Goal: Obtain resource: Download file/media

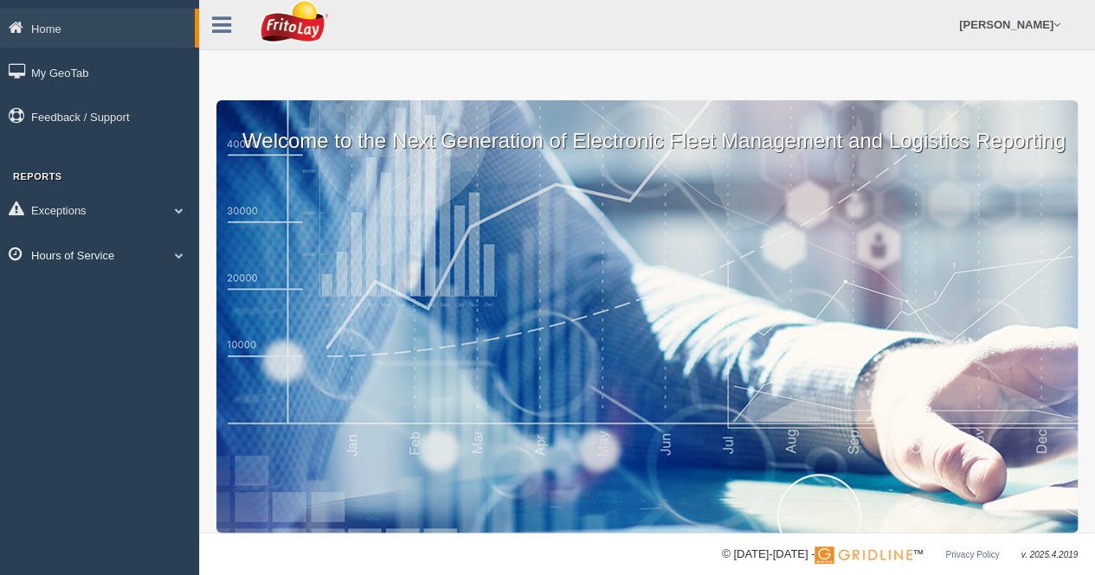
click at [185, 256] on span at bounding box center [179, 255] width 23 height 9
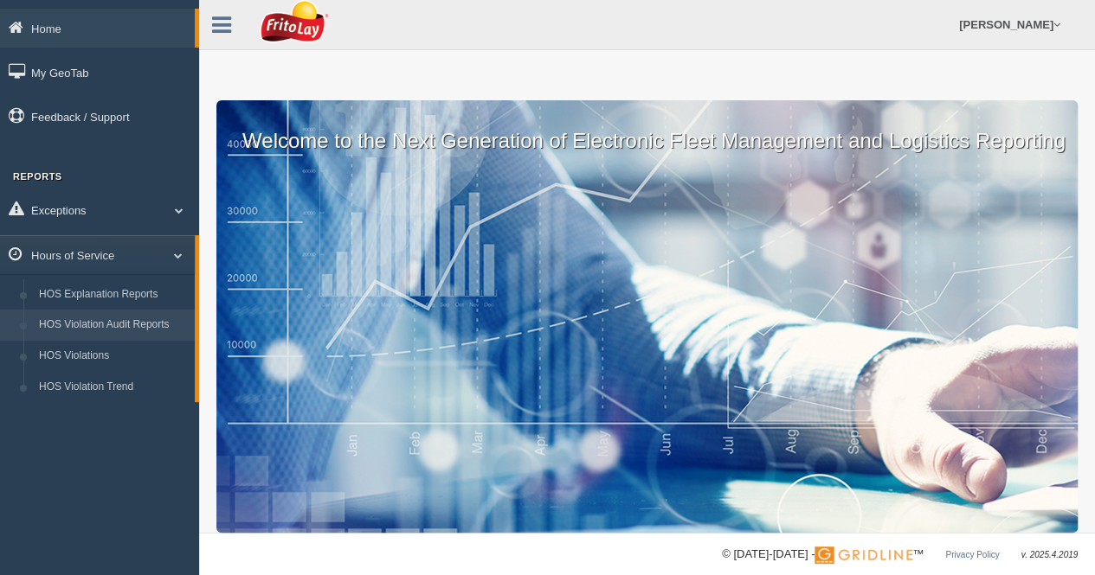
click at [141, 325] on link "HOS Violation Audit Reports" at bounding box center [113, 325] width 164 height 31
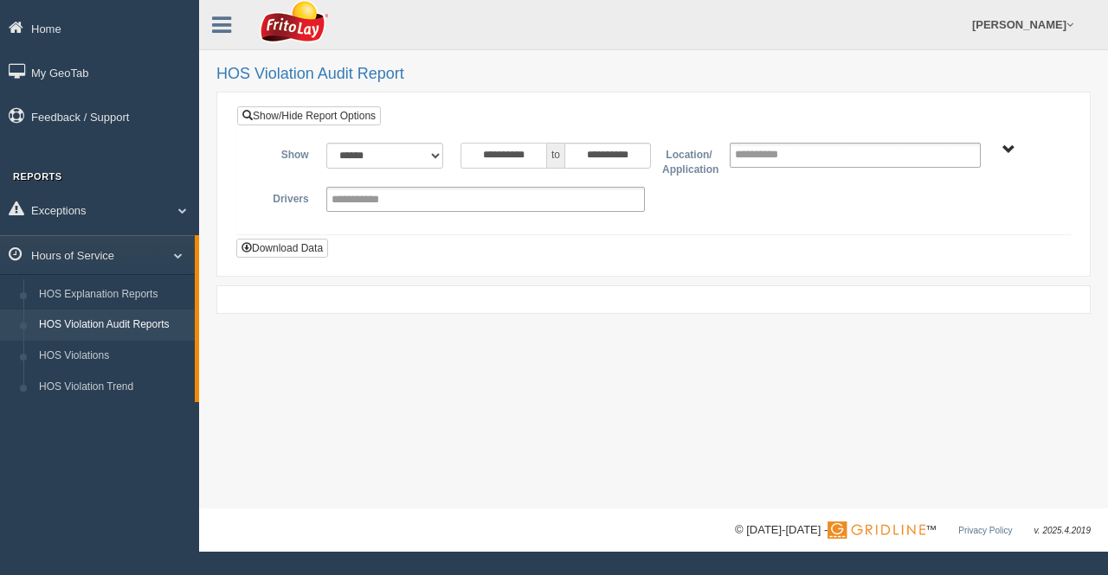
click at [537, 153] on input "**********" at bounding box center [503, 156] width 87 height 26
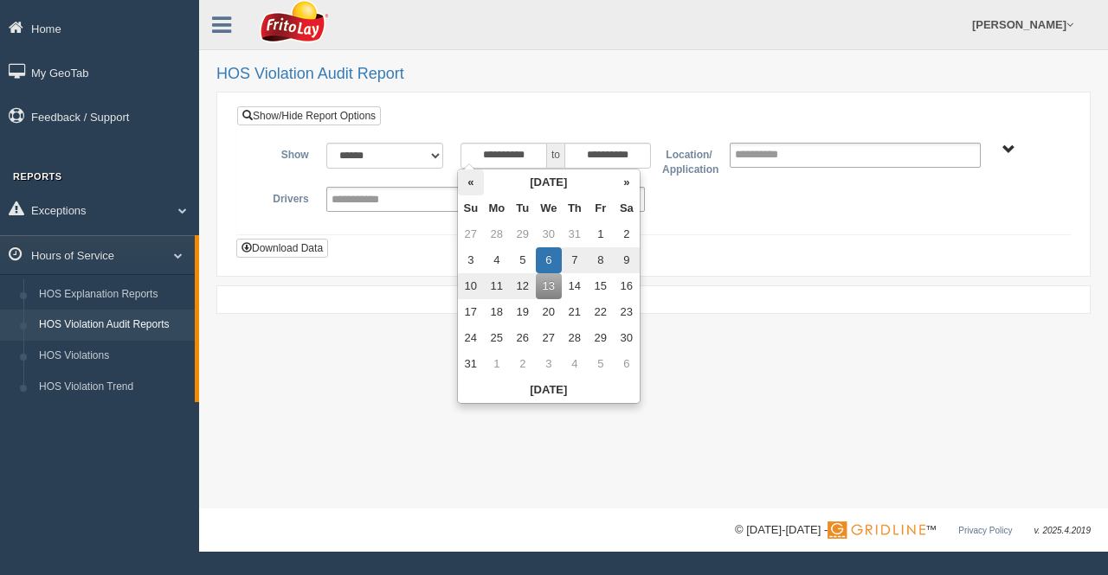
click at [474, 184] on th "«" at bounding box center [471, 183] width 26 height 26
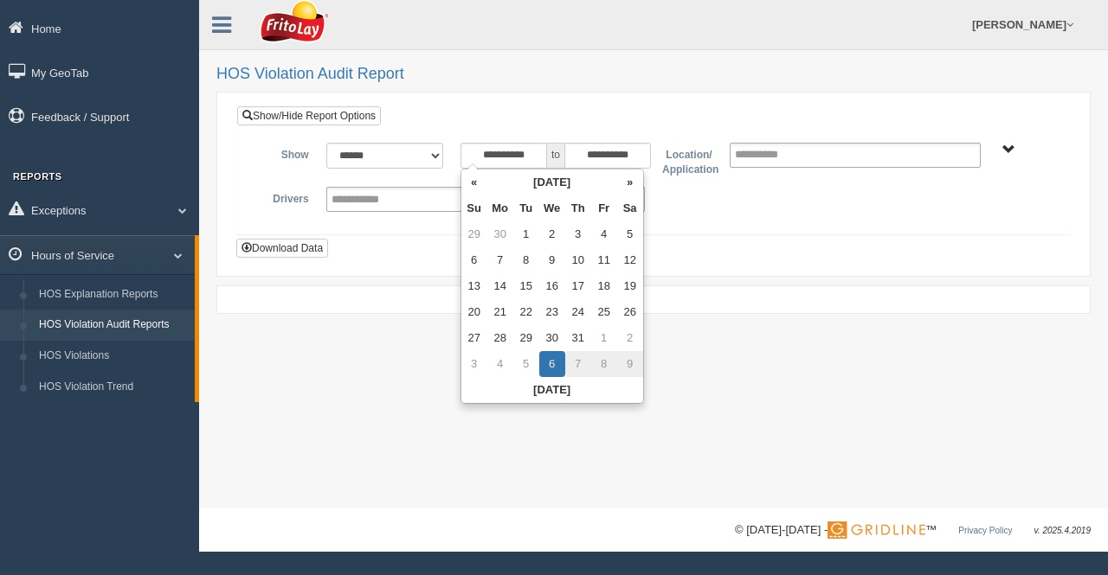
click at [474, 184] on th "«" at bounding box center [474, 183] width 26 height 26
click at [525, 231] on td "1" at bounding box center [526, 235] width 26 height 26
type input "**********"
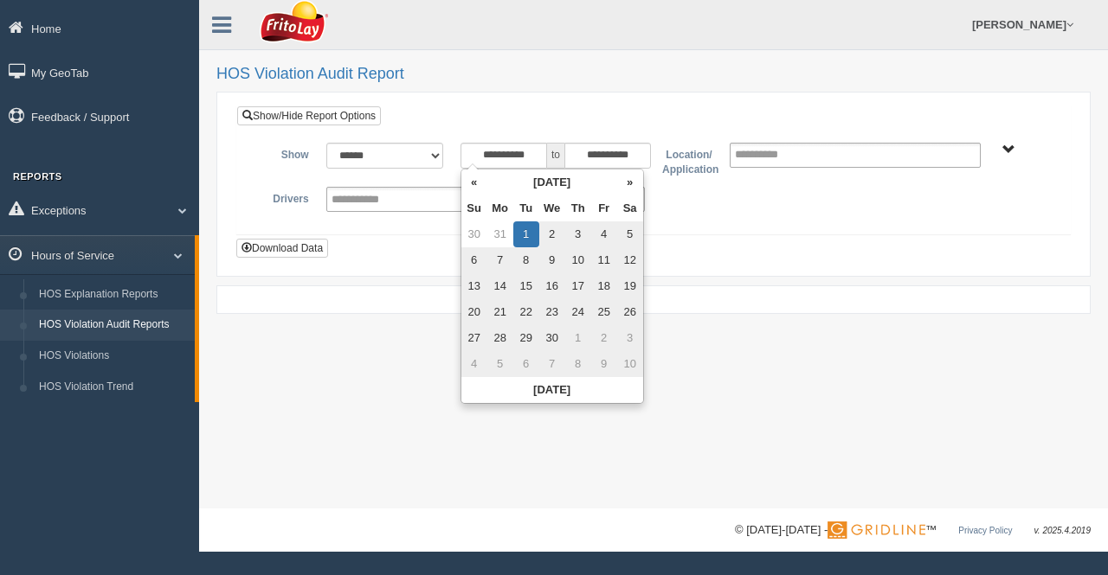
click at [1013, 149] on span "[GEOGRAPHIC_DATA]-MU01644 [GEOGRAPHIC_DATA]-MU01512 GREATER [GEOGRAPHIC_DATA]-M…" at bounding box center [1008, 150] width 13 height 13
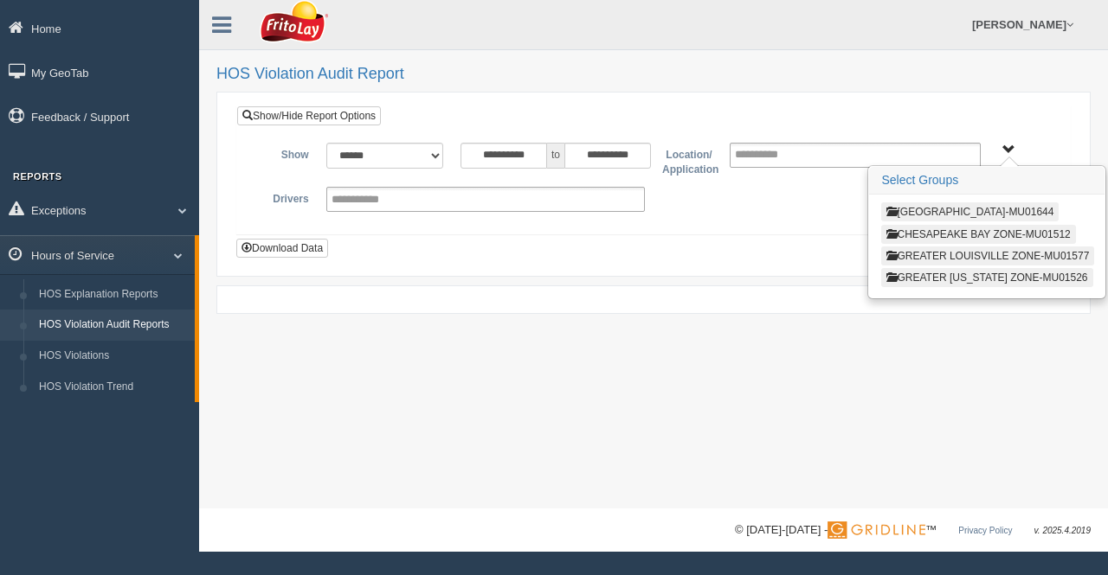
click at [940, 209] on button "[GEOGRAPHIC_DATA]-MU01644" at bounding box center [969, 212] width 177 height 19
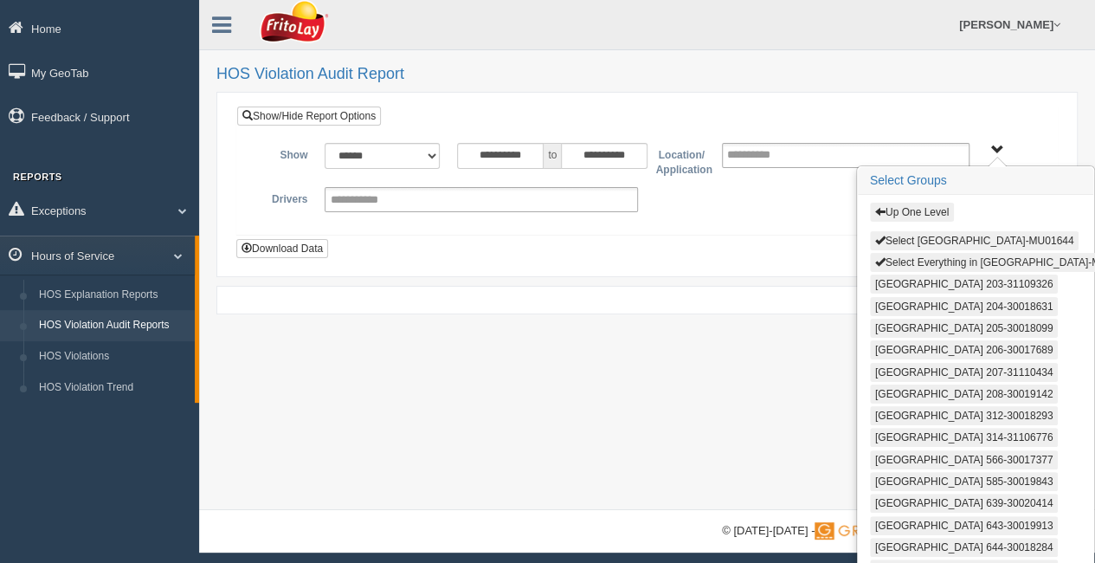
click at [924, 253] on button "Select Everything in [GEOGRAPHIC_DATA]-MU01644" at bounding box center [1006, 262] width 272 height 19
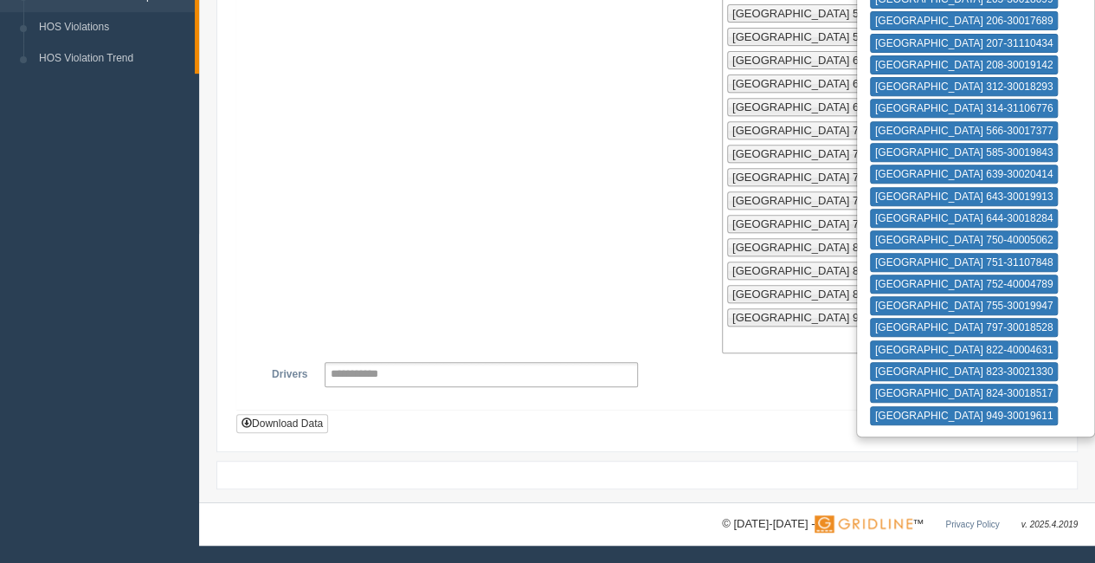
scroll to position [559, 0]
click at [302, 425] on button "Download Data" at bounding box center [282, 423] width 92 height 19
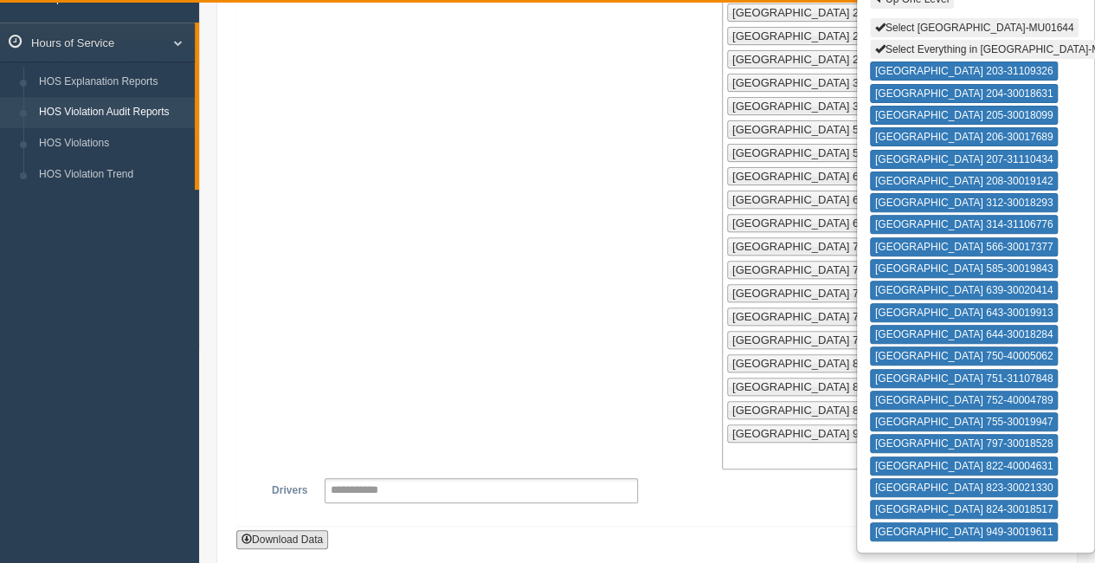
scroll to position [0, 0]
